Goal: Find specific page/section: Find specific page/section

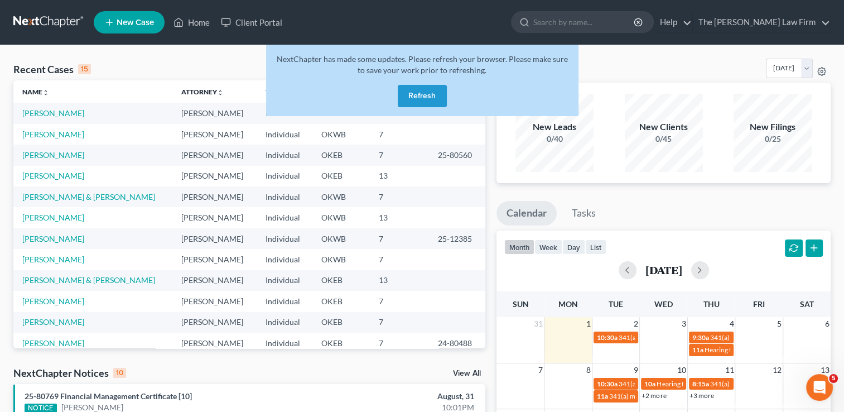
click at [45, 20] on link at bounding box center [48, 22] width 71 height 20
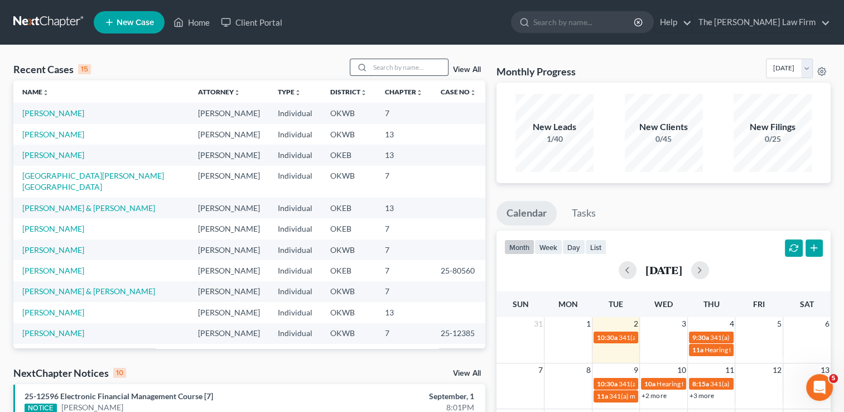
click at [390, 68] on input "search" at bounding box center [409, 67] width 78 height 16
type input "[PERSON_NAME]"
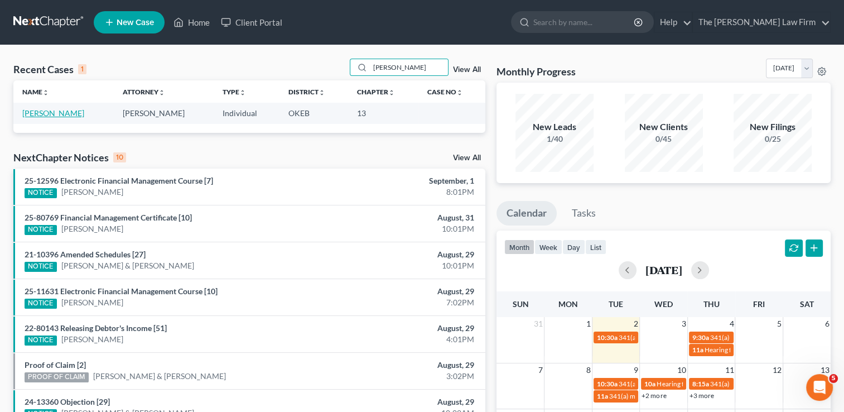
click at [38, 112] on link "[PERSON_NAME]" at bounding box center [53, 112] width 62 height 9
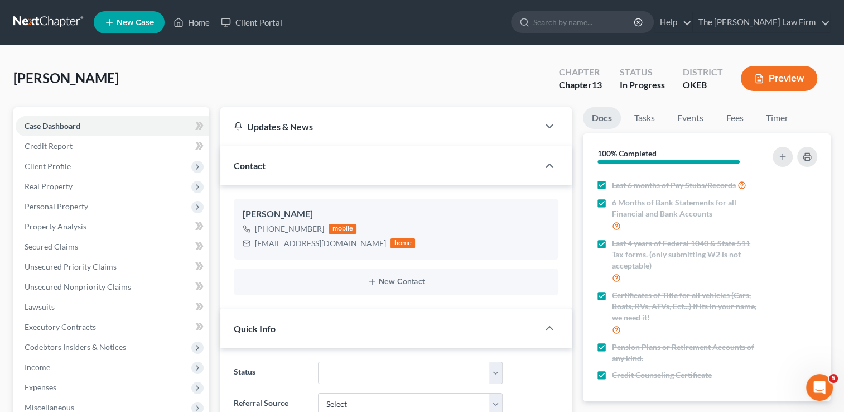
click at [36, 23] on link at bounding box center [48, 22] width 71 height 20
